Goal: Check status

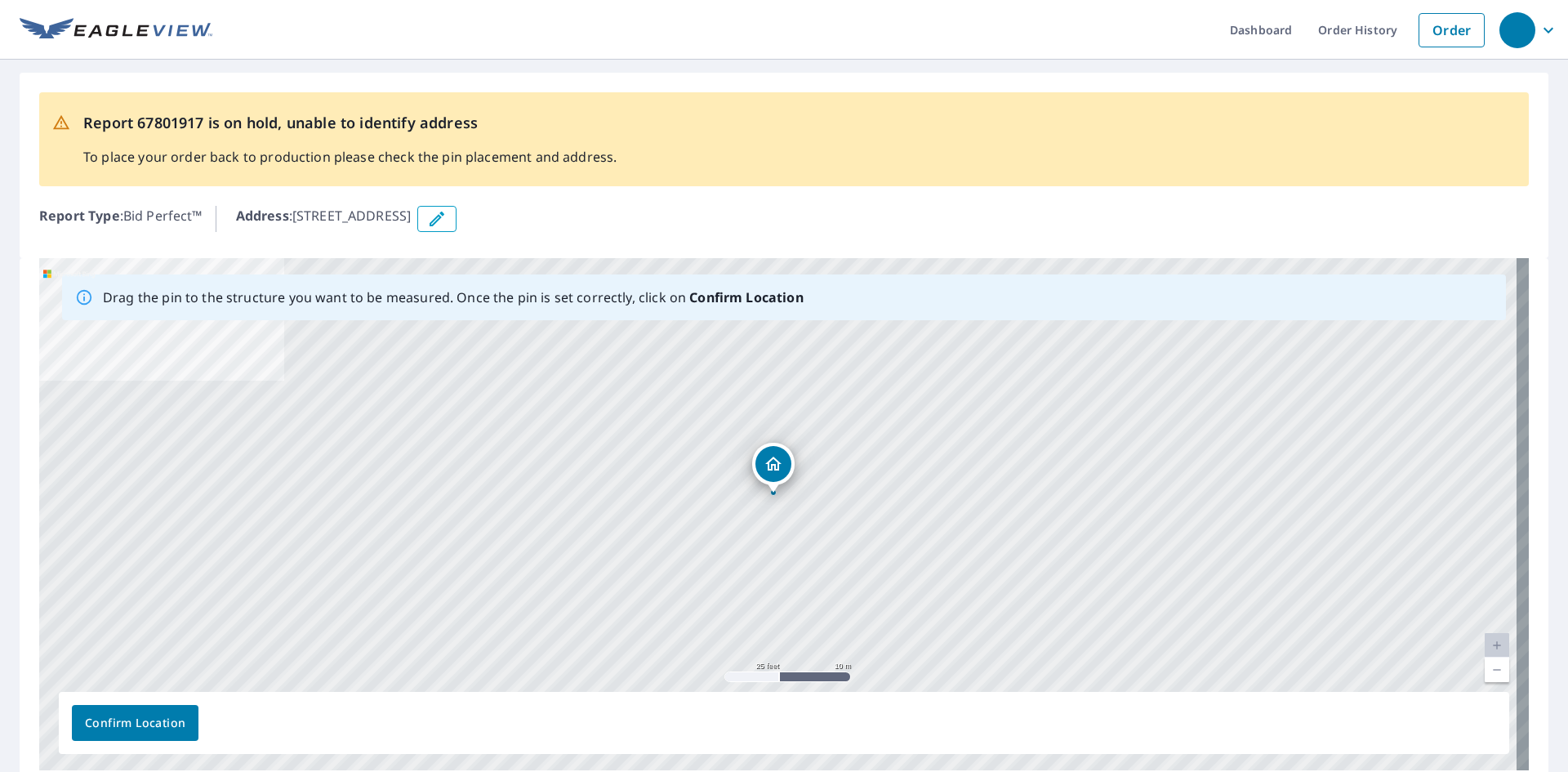
drag, startPoint x: 776, startPoint y: 479, endPoint x: 771, endPoint y: 461, distance: 18.7
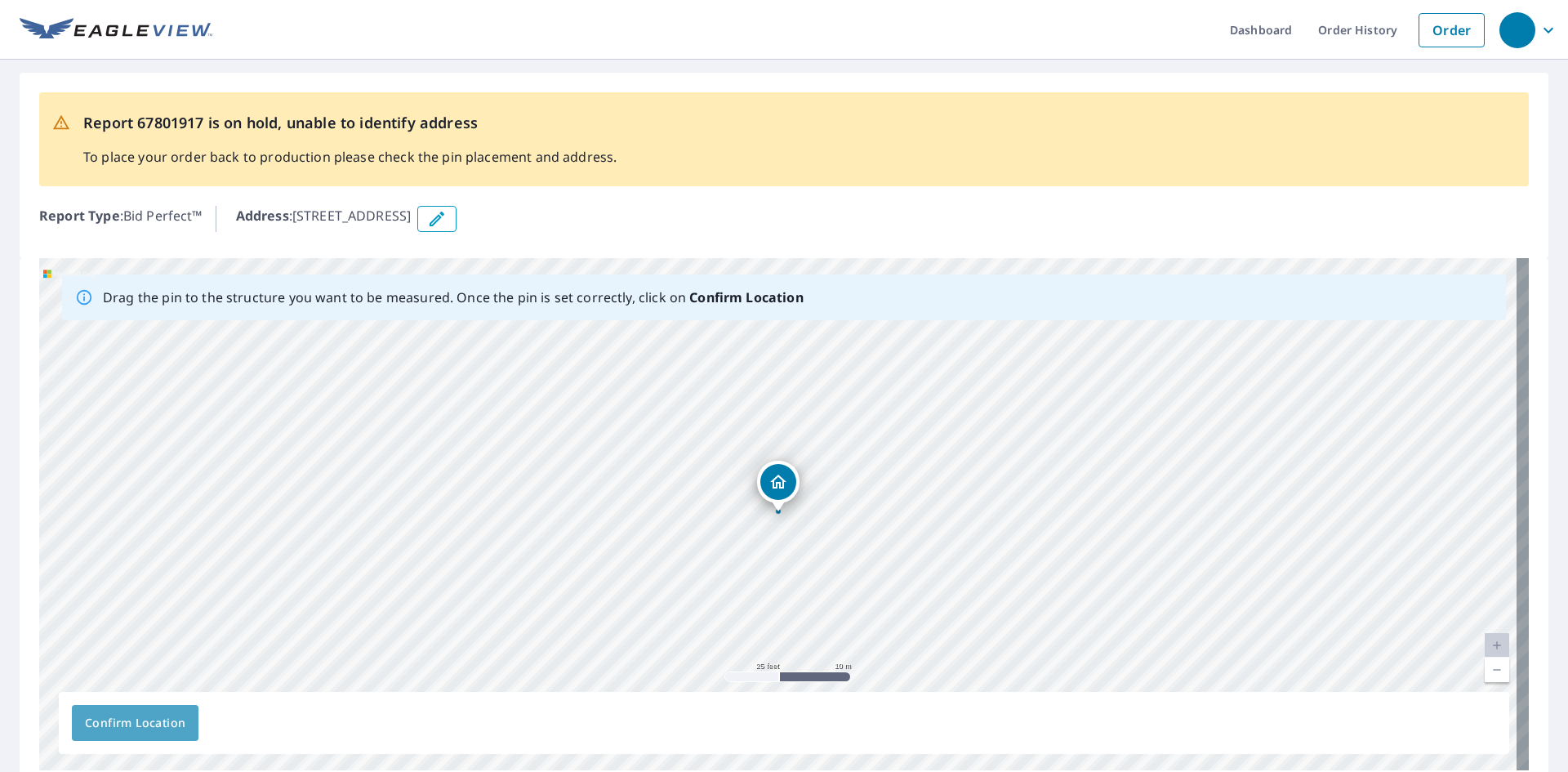
click at [160, 720] on span "Confirm Location" at bounding box center [136, 723] width 101 height 20
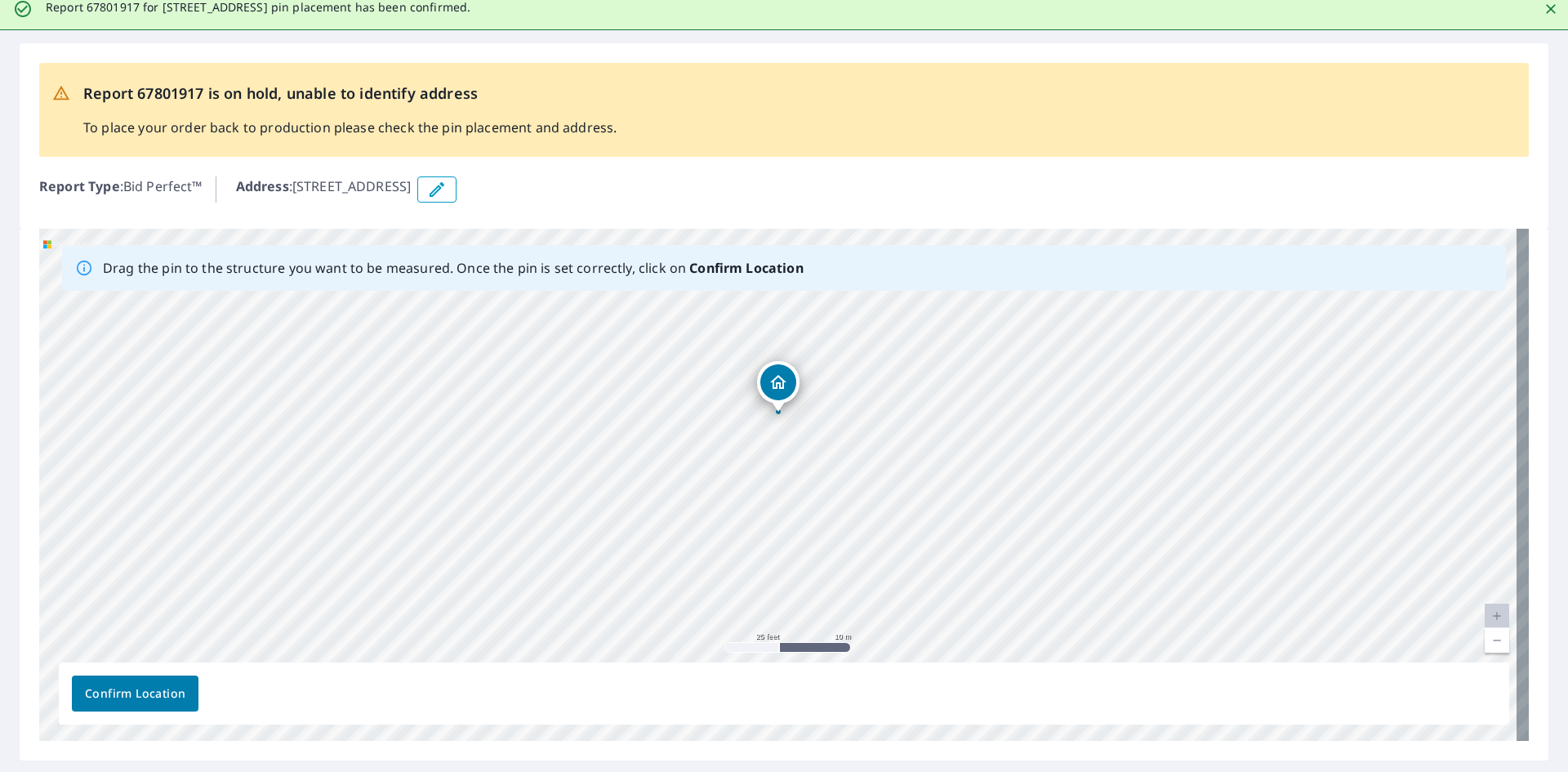
scroll to position [114, 0]
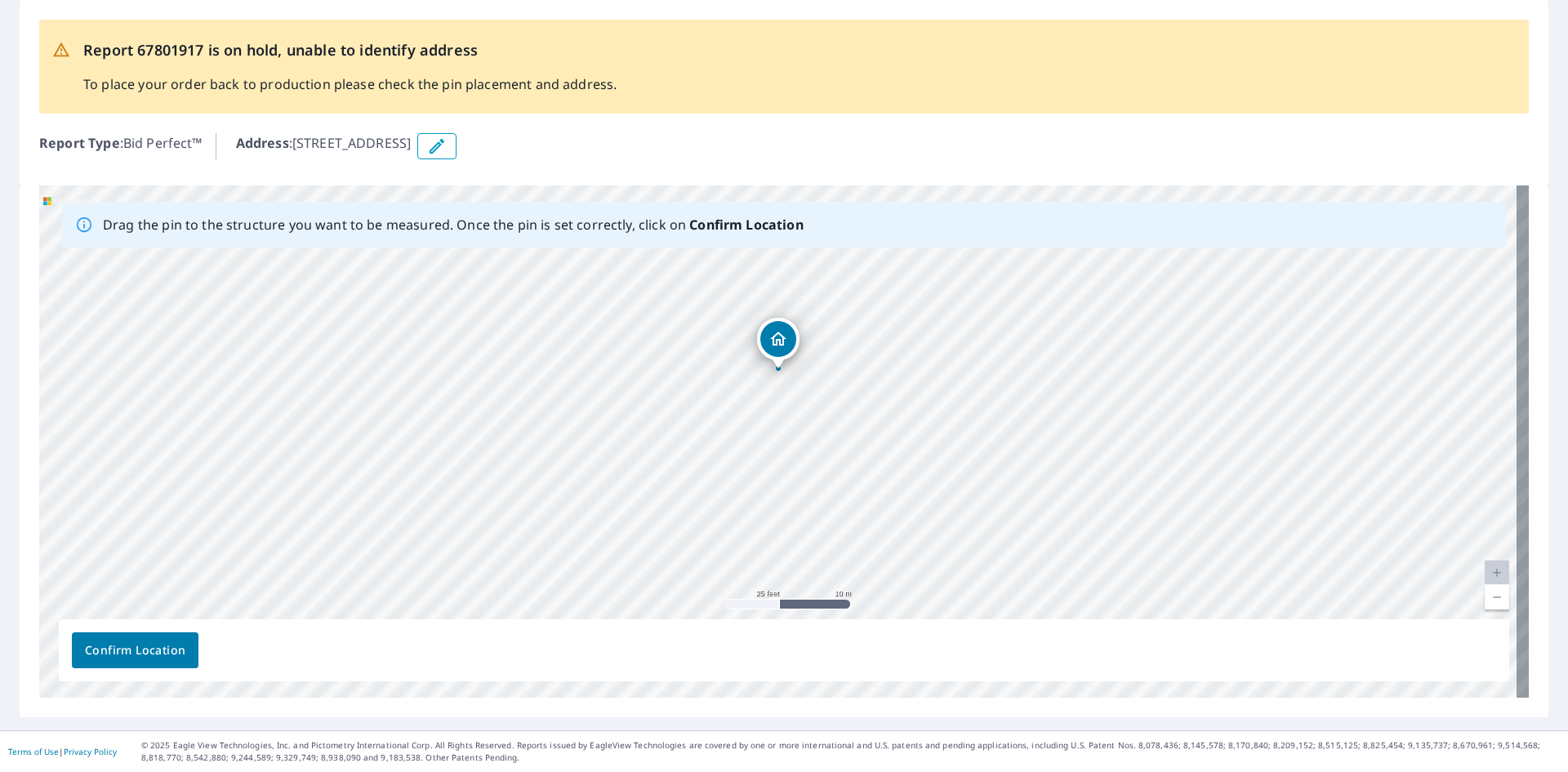
click at [148, 647] on span "Confirm Location" at bounding box center [136, 651] width 101 height 20
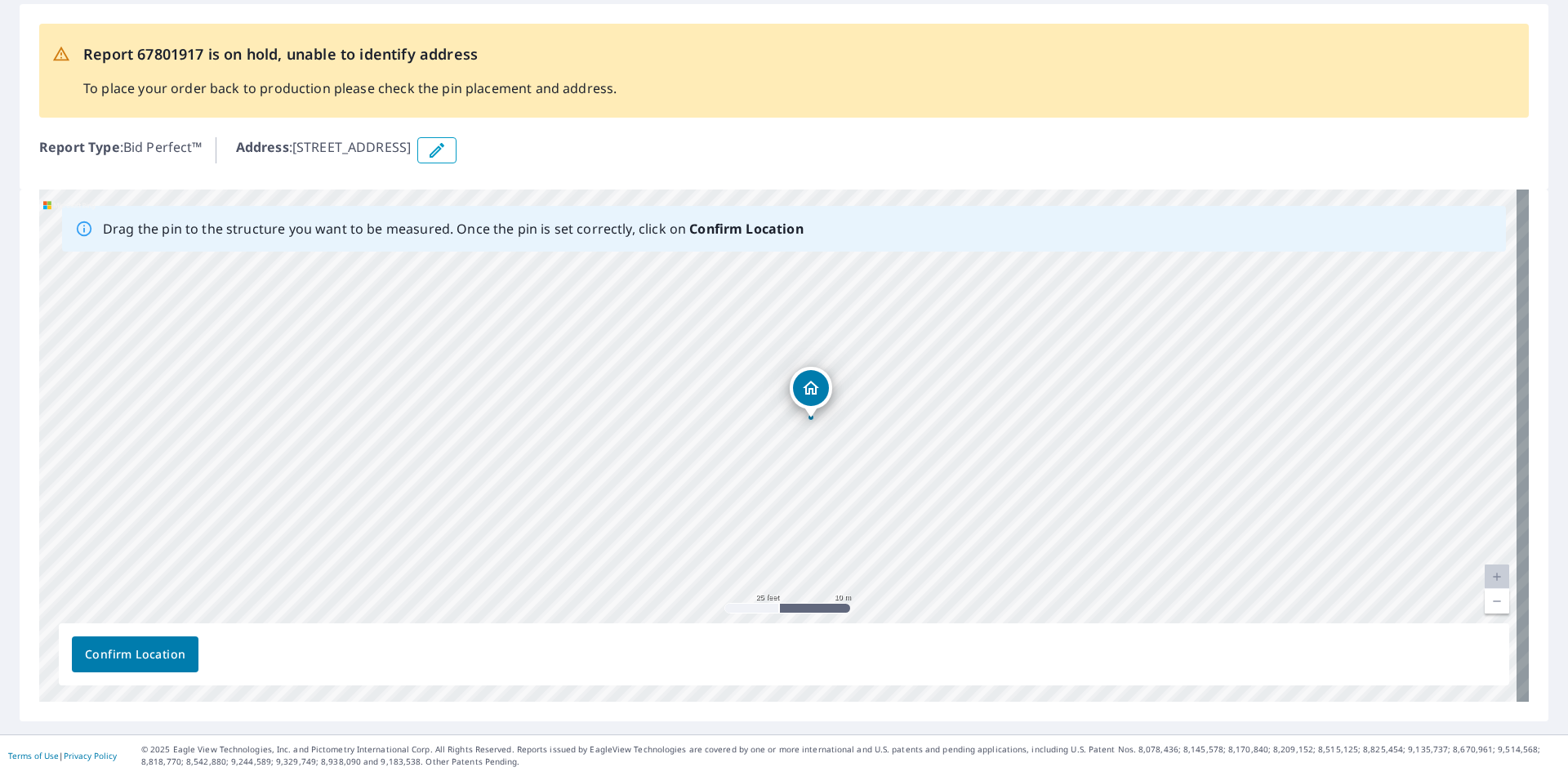
scroll to position [113, 0]
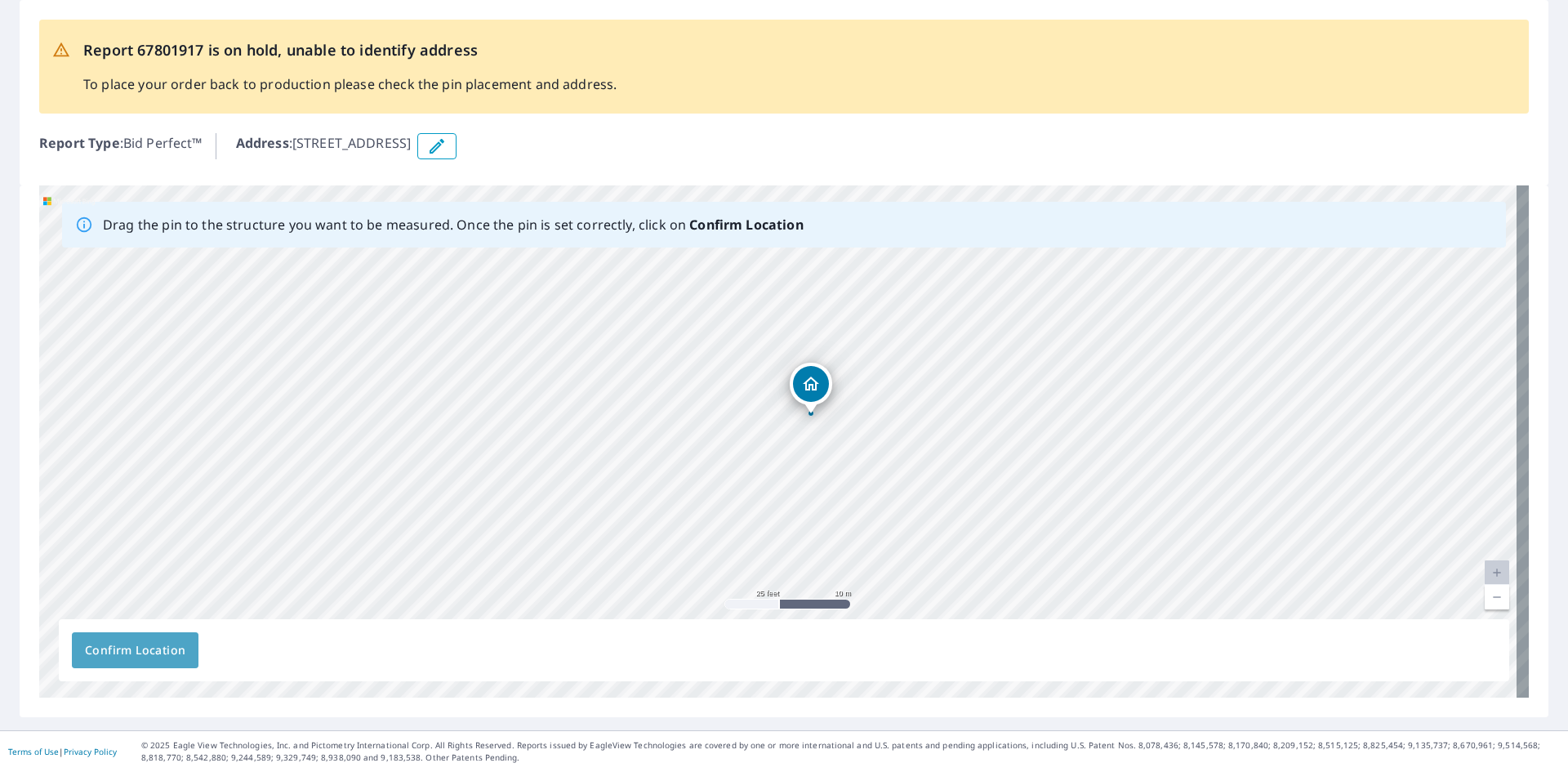
click at [119, 652] on span "Confirm Location" at bounding box center [136, 651] width 101 height 20
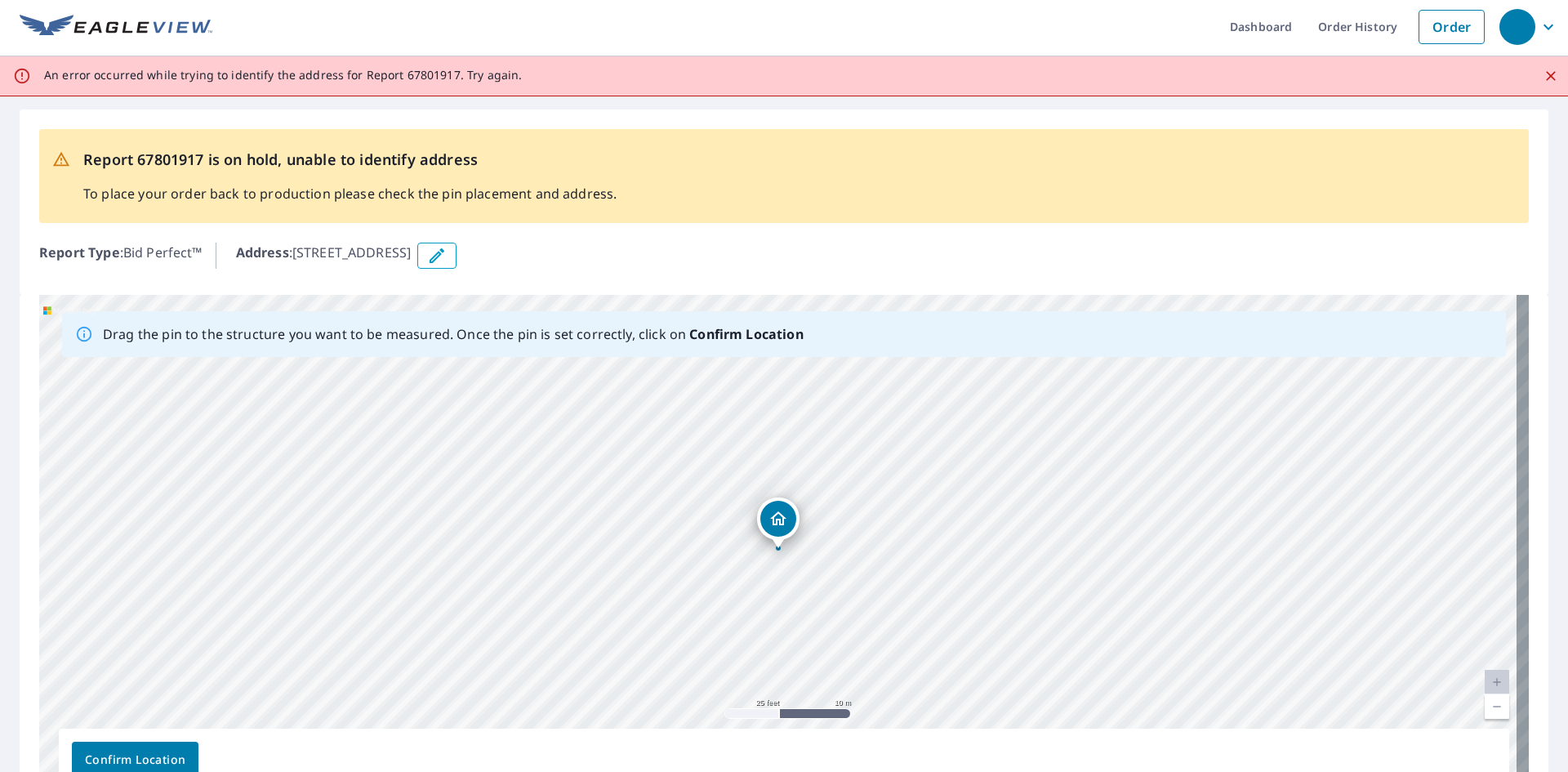
scroll to position [0, 0]
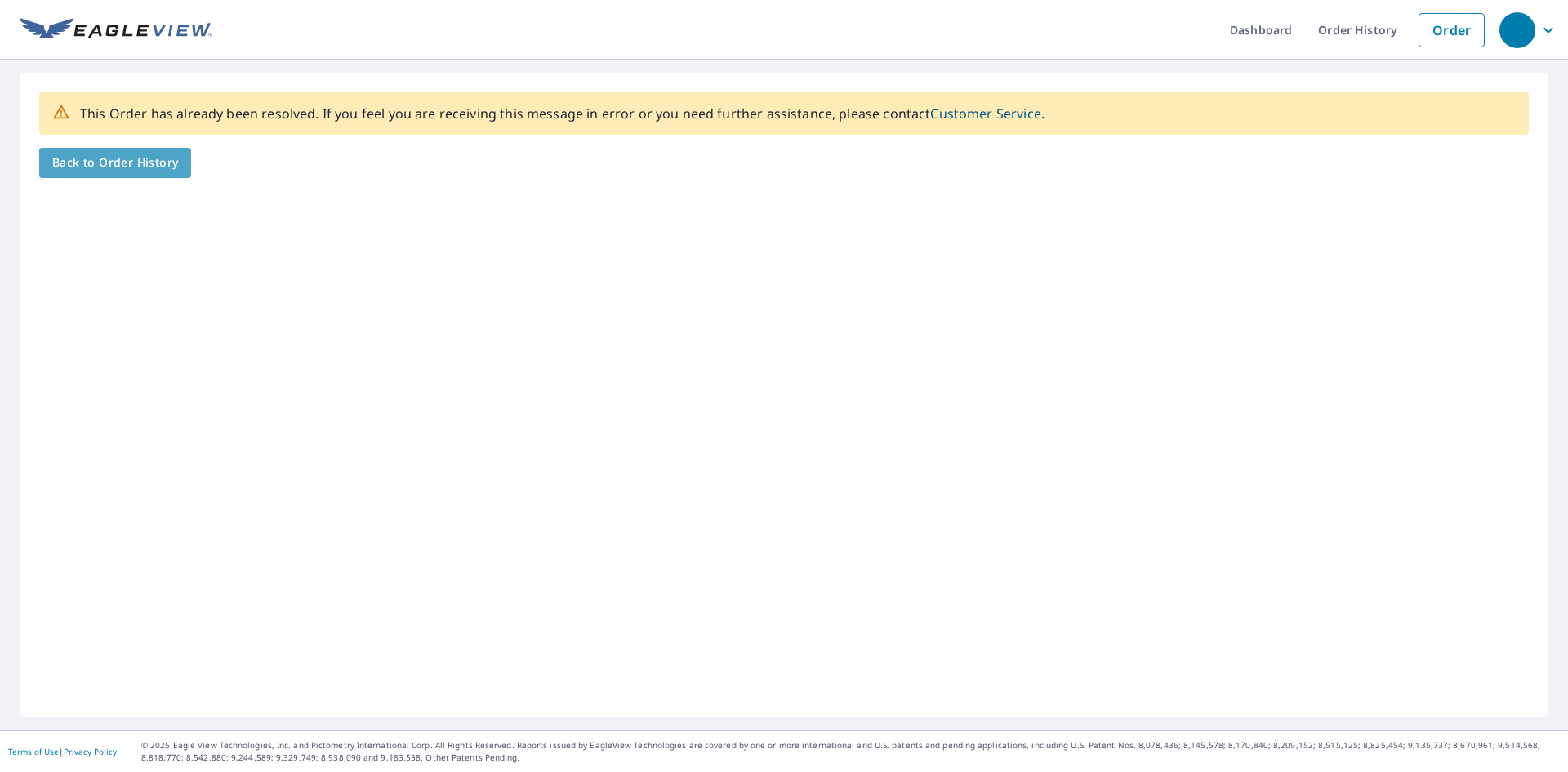
click at [116, 157] on span "Back to Order History" at bounding box center [115, 163] width 126 height 20
